Goal: Navigation & Orientation: Find specific page/section

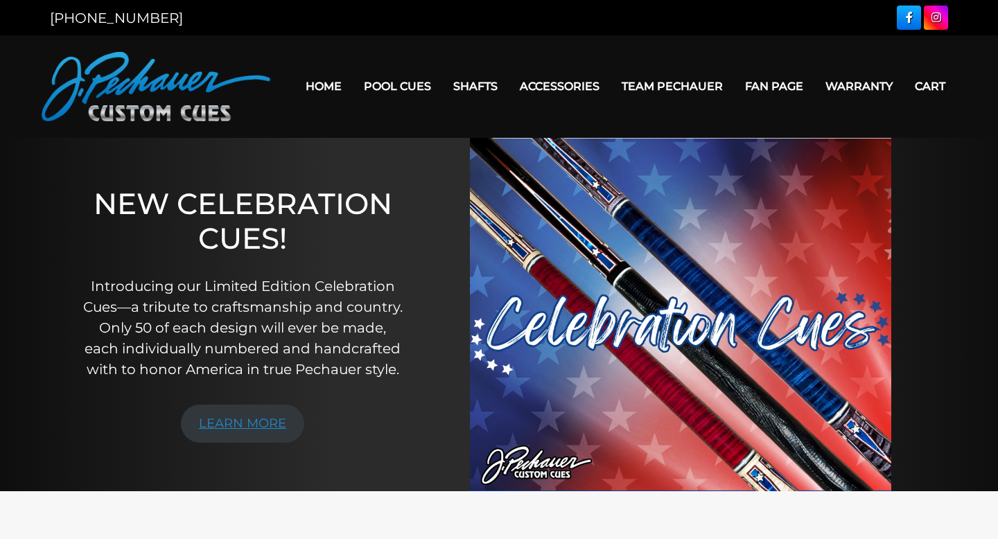
click at [249, 430] on link "LEARN MORE" at bounding box center [242, 424] width 123 height 38
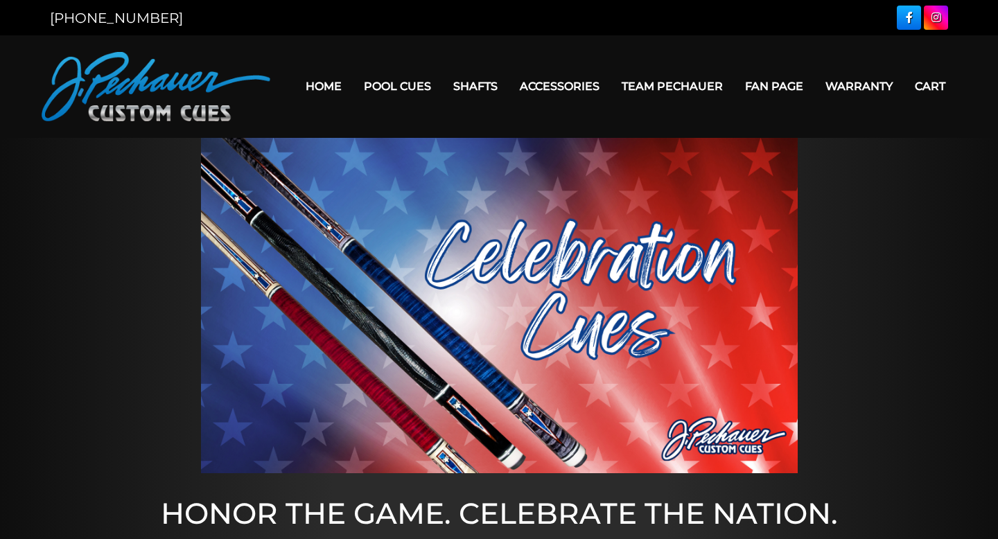
click at [330, 87] on link "Home" at bounding box center [323, 86] width 58 height 35
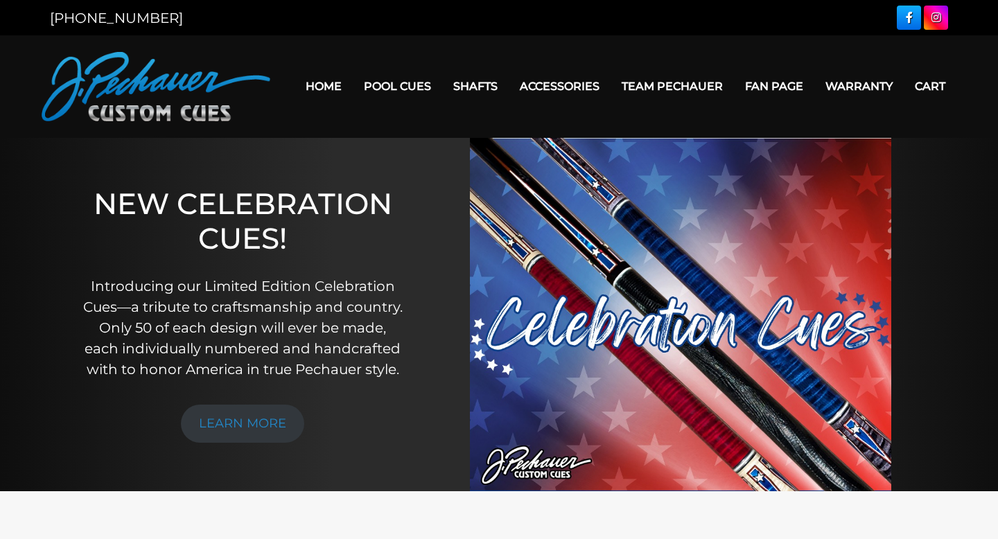
click at [651, 85] on link "Team Pechauer" at bounding box center [671, 86] width 123 height 35
